Goal: Navigation & Orientation: Understand site structure

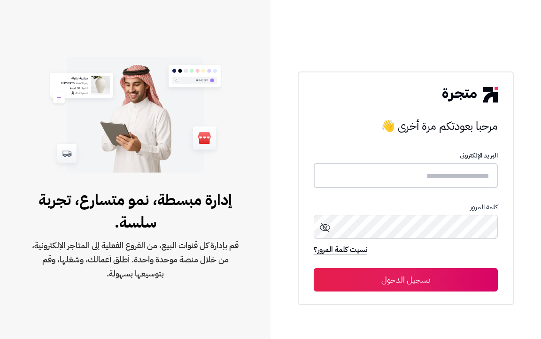
type input "**********"
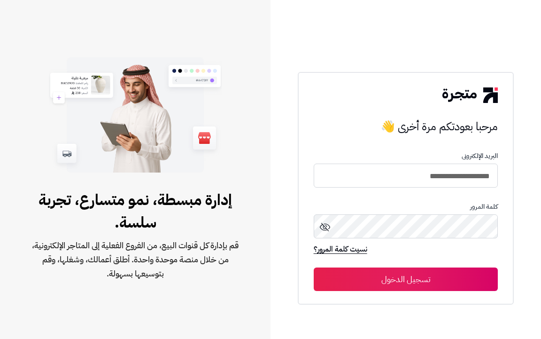
click at [393, 280] on button "تسجيل الدخول" at bounding box center [406, 278] width 185 height 23
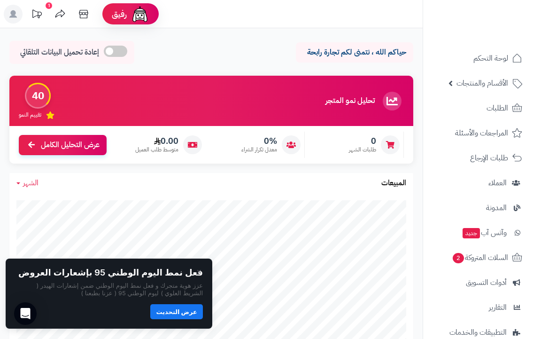
click at [122, 53] on span at bounding box center [115, 51] width 23 height 11
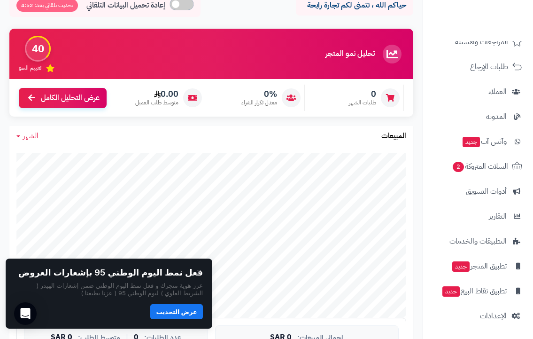
scroll to position [141, 0]
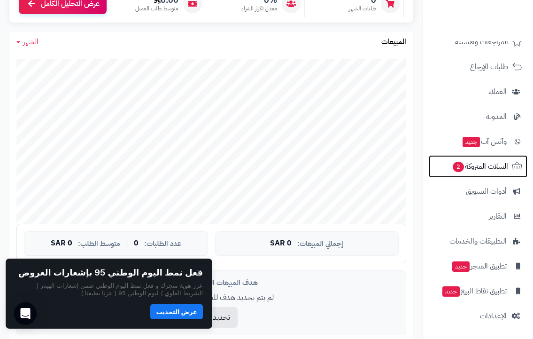
click at [485, 169] on span "السلات المتروكة 2" at bounding box center [480, 166] width 56 height 13
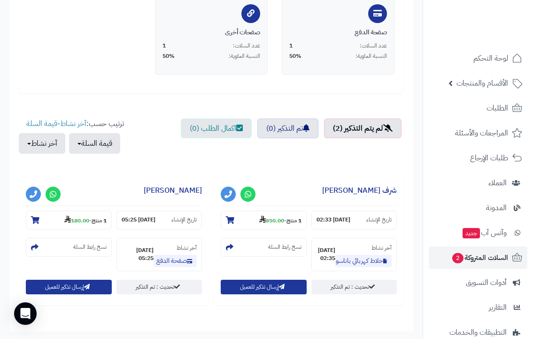
scroll to position [282, 0]
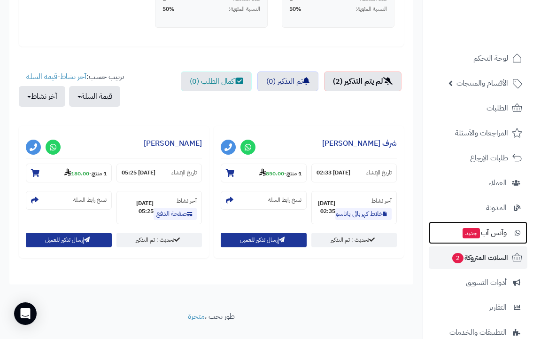
click at [500, 234] on span "وآتس آب جديد" at bounding box center [484, 232] width 45 height 13
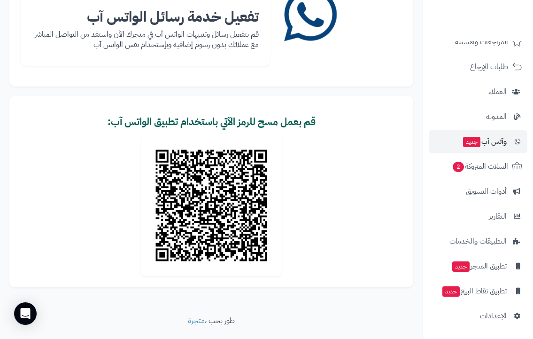
scroll to position [117, 0]
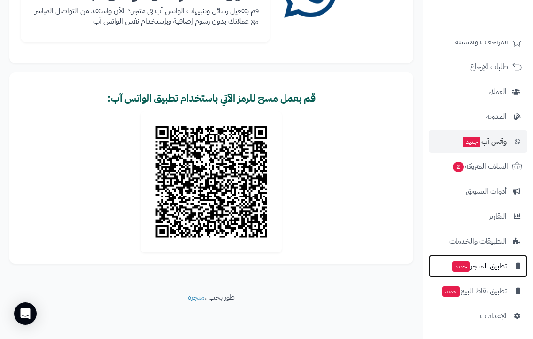
click at [491, 265] on span "تطبيق المتجر جديد" at bounding box center [479, 265] width 55 height 13
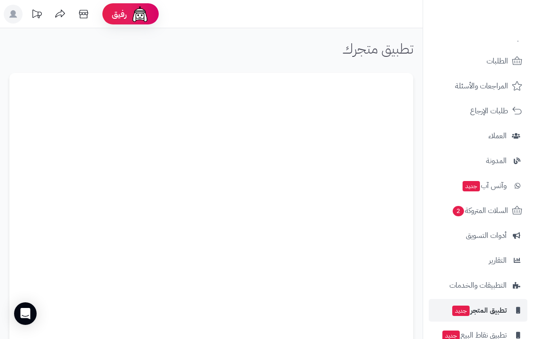
scroll to position [91, 0]
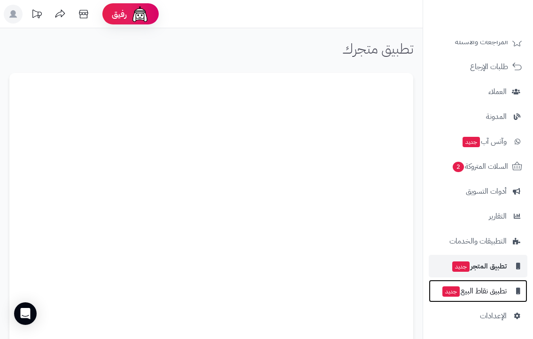
click at [477, 290] on span "تطبيق نقاط البيع جديد" at bounding box center [474, 290] width 65 height 13
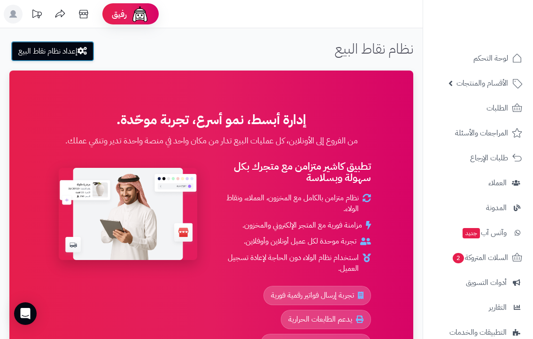
click at [36, 51] on link "إعداد نظام نقاط البيع" at bounding box center [53, 51] width 84 height 21
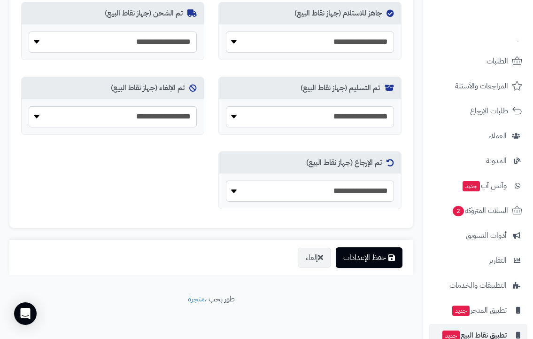
scroll to position [91, 0]
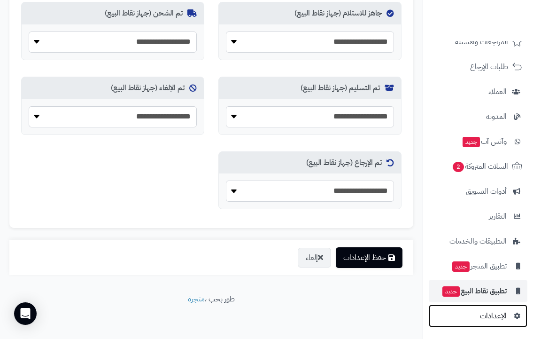
click at [491, 315] on span "الإعدادات" at bounding box center [493, 315] width 27 height 13
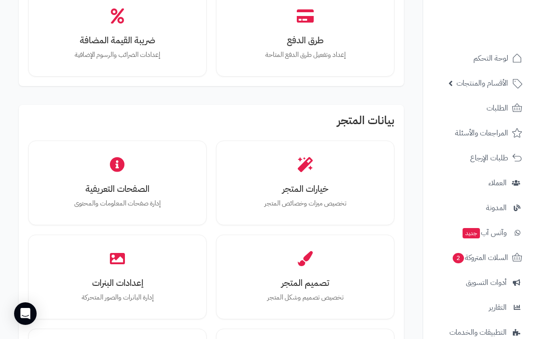
scroll to position [235, 0]
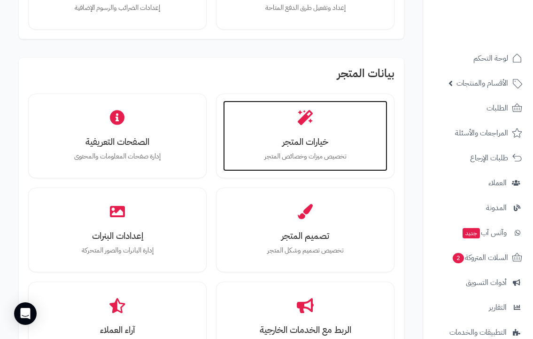
click at [302, 123] on icon at bounding box center [305, 117] width 15 height 15
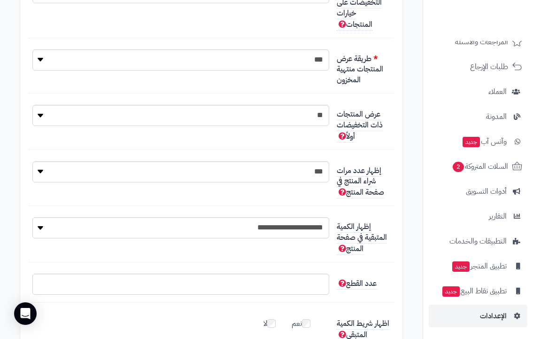
scroll to position [282, 0]
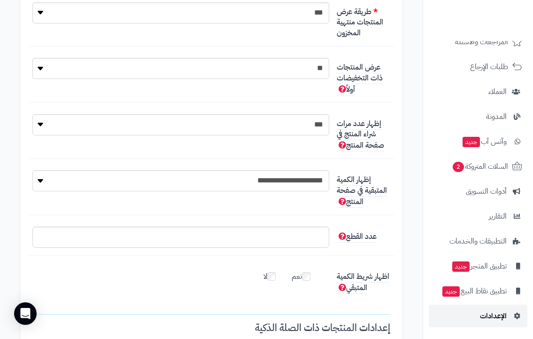
click at [499, 317] on span "الإعدادات" at bounding box center [493, 315] width 27 height 13
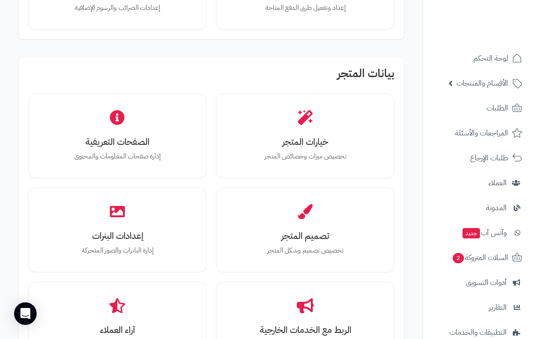
scroll to position [282, 0]
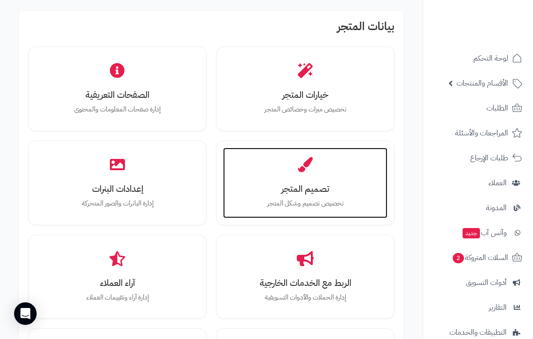
click at [316, 184] on h3 "تصميم المتجر" at bounding box center [306, 189] width 146 height 10
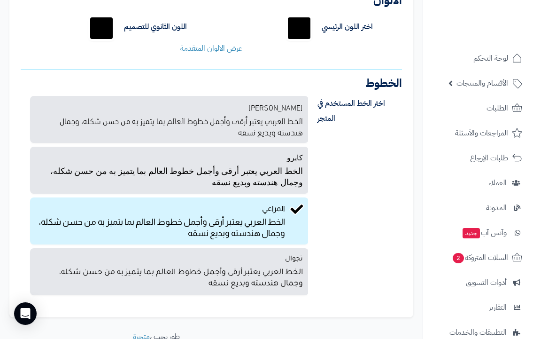
scroll to position [104, 0]
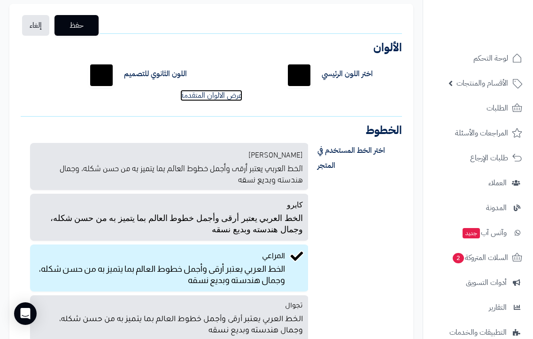
click at [214, 96] on link "عرض الالوان المتقدمة" at bounding box center [211, 95] width 62 height 11
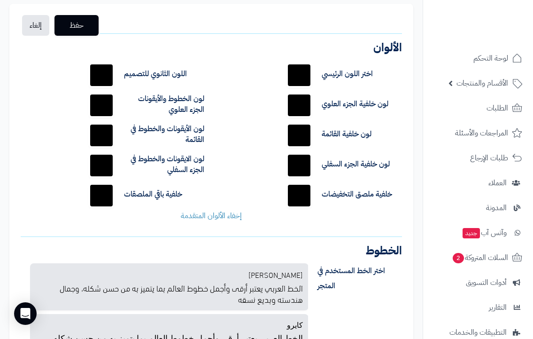
click at [300, 77] on input "*******" at bounding box center [299, 75] width 30 height 30
click at [242, 83] on div "اختر اللون الرئيسي ******* اللون الثانوي للتصميم ******* لون خلفية الجزء العلوي…" at bounding box center [212, 140] width 396 height 175
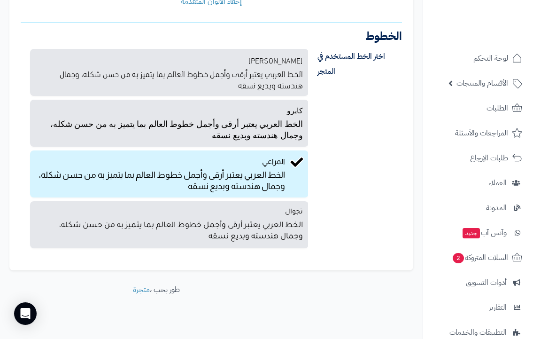
scroll to position [91, 0]
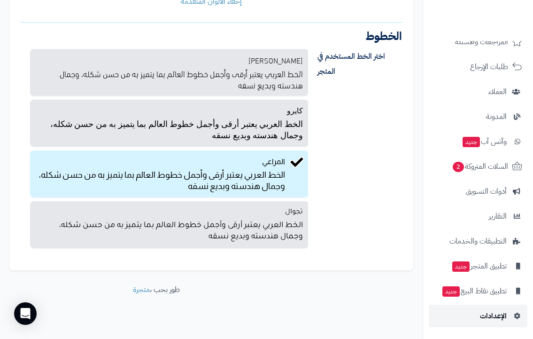
click at [490, 315] on span "الإعدادات" at bounding box center [493, 315] width 27 height 13
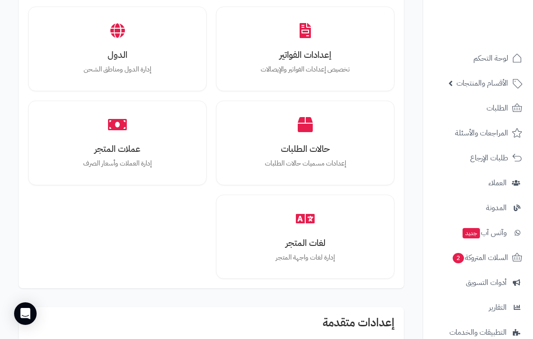
scroll to position [893, 0]
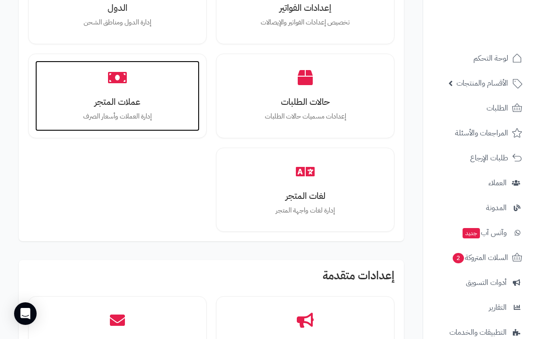
click at [131, 114] on p "إدارة العملات وأسعار الصرف" at bounding box center [118, 116] width 146 height 10
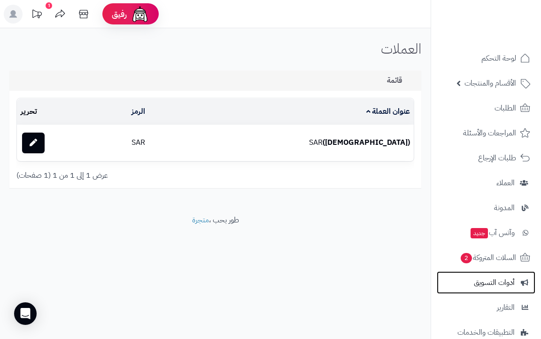
click at [485, 284] on span "أدوات التسويق" at bounding box center [494, 282] width 41 height 13
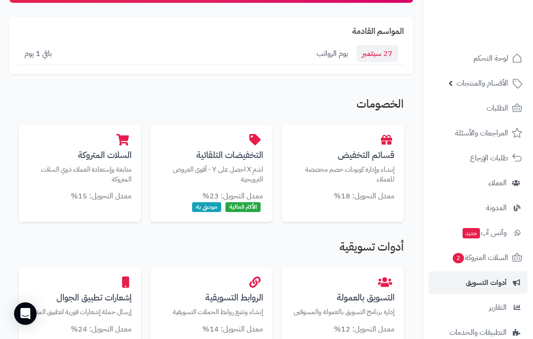
scroll to position [141, 0]
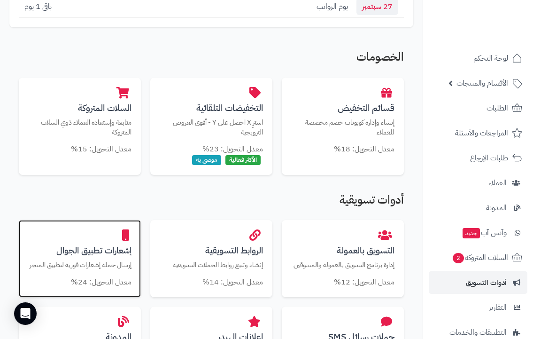
click at [118, 260] on p "إرسال حملة إشعارات فورية لتطبيق المتجر" at bounding box center [79, 265] width 103 height 10
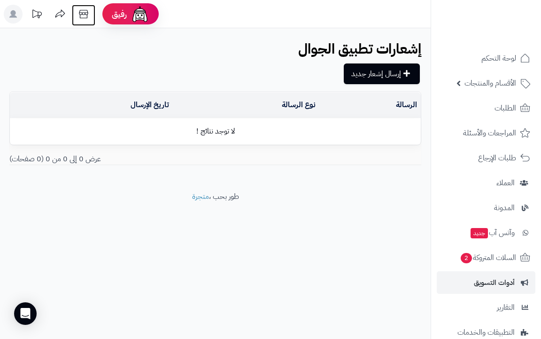
click at [81, 16] on icon at bounding box center [83, 14] width 19 height 19
